Goal: Information Seeking & Learning: Learn about a topic

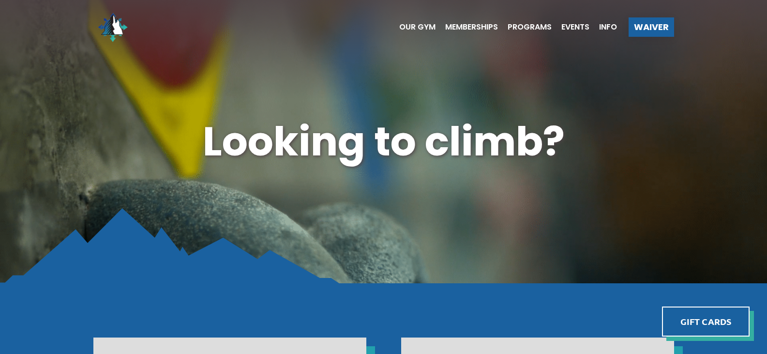
drag, startPoint x: 467, startPoint y: 23, endPoint x: 484, endPoint y: 21, distance: 17.5
click at [467, 23] on span "Memberships" at bounding box center [471, 27] width 53 height 8
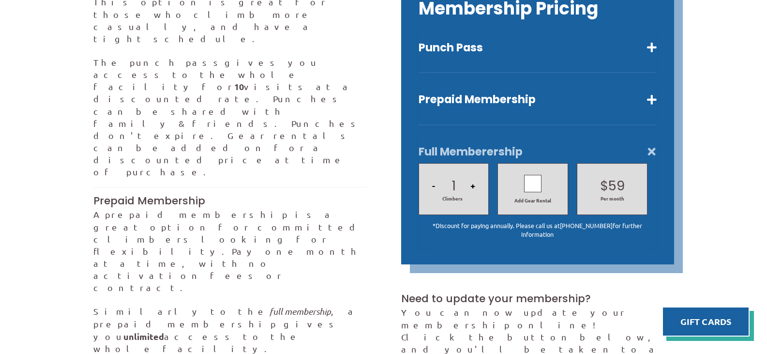
scroll to position [339, 0]
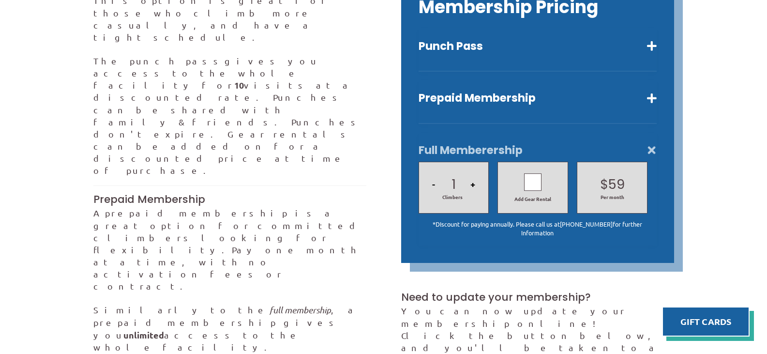
click at [529, 173] on div at bounding box center [532, 181] width 17 height 17
click at [525, 173] on div at bounding box center [532, 181] width 17 height 17
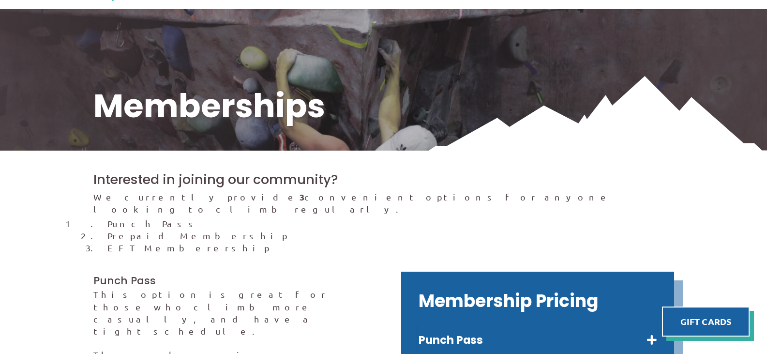
scroll to position [0, 0]
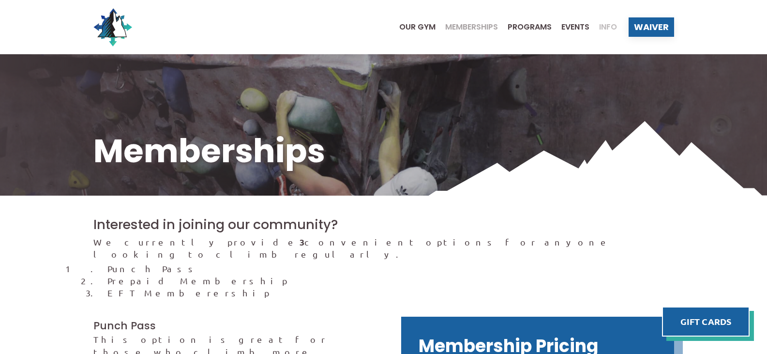
click at [606, 25] on span "Info" at bounding box center [608, 27] width 18 height 8
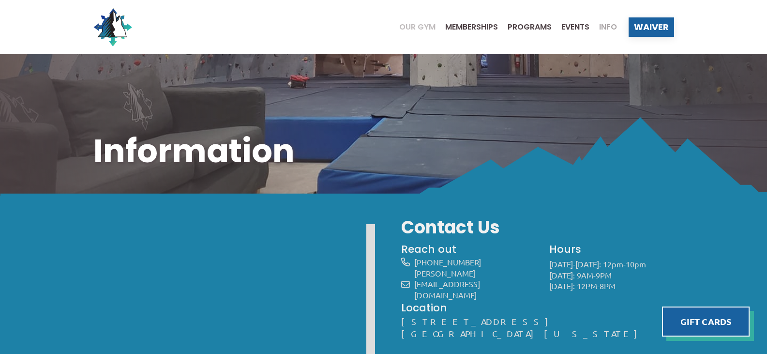
click at [414, 24] on span "Our Gym" at bounding box center [417, 27] width 36 height 8
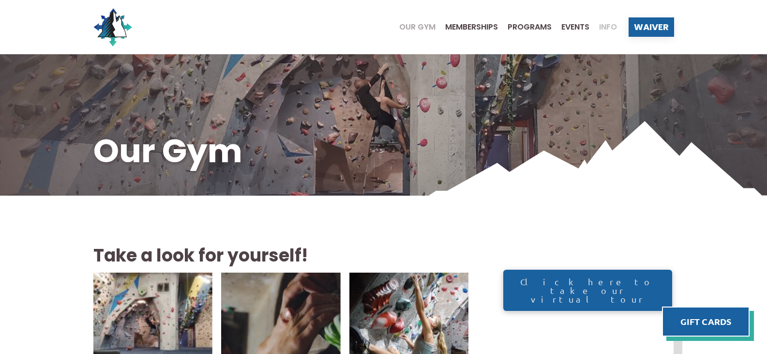
click at [606, 25] on span "Info" at bounding box center [608, 27] width 18 height 8
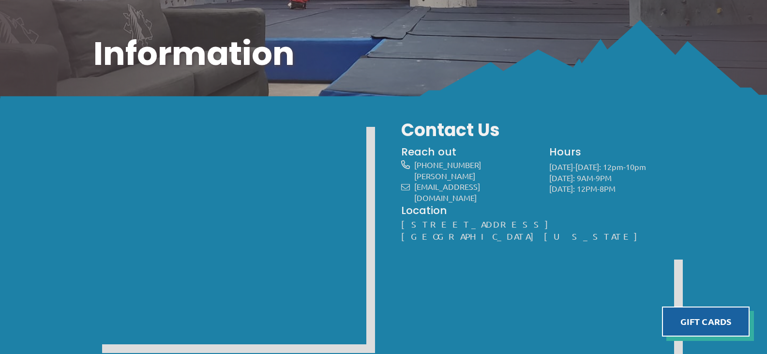
scroll to position [145, 0]
